Goal: Obtain resource: Obtain resource

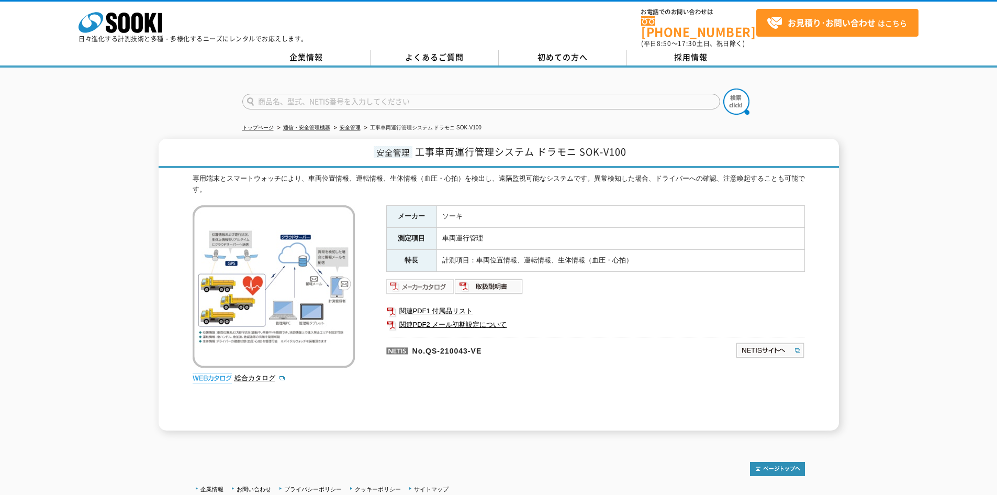
click at [422, 279] on img at bounding box center [420, 286] width 69 height 17
click at [515, 351] on p "No.QS-210043-VE" at bounding box center [510, 349] width 248 height 25
click at [599, 373] on div "メーカー ソーキ 測定項目 車両運行管理 特長 計測項目：車両位置情報、運転情報、生体情報（血圧・心拍） 関連PDF1 付属品リスト 関連PDF2 メール初期…" at bounding box center [595, 317] width 419 height 225
click at [758, 346] on img at bounding box center [771, 350] width 70 height 17
click at [432, 281] on img at bounding box center [420, 286] width 69 height 17
